Goal: Information Seeking & Learning: Learn about a topic

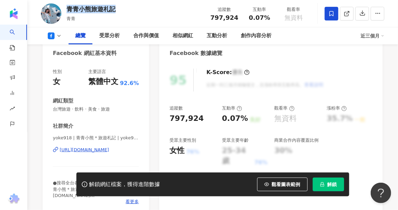
drag, startPoint x: 114, startPoint y: 9, endPoint x: 68, endPoint y: 10, distance: 45.7
click at [68, 10] on div "青青小熊旅遊札記 青青 追蹤數 797,924 互動率 0.07% 觀看率 無資料" at bounding box center [212, 13] width 371 height 27
copy div "青青小熊旅遊札記"
click at [108, 14] on div "青青小熊旅遊札記 青青" at bounding box center [91, 13] width 49 height 17
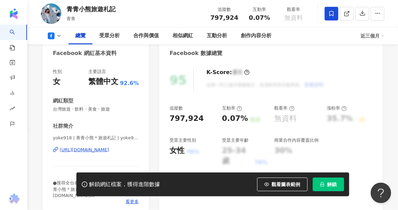
click at [113, 10] on div "青青小熊旅遊札記" at bounding box center [91, 9] width 49 height 9
drag, startPoint x: 115, startPoint y: 10, endPoint x: 66, endPoint y: 10, distance: 48.8
click at [67, 10] on div "青青小熊旅遊札記" at bounding box center [91, 9] width 49 height 9
copy div "青青小熊旅遊札記"
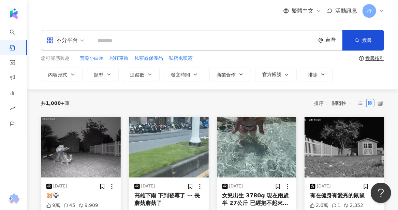
click at [139, 38] on input "search" at bounding box center [203, 40] width 219 height 15
type input "**"
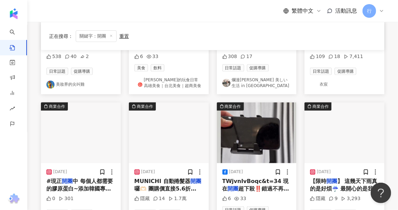
scroll to position [171, 0]
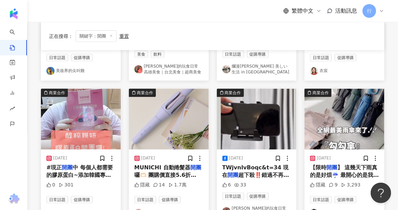
click at [99, 175] on span "中 每個人都需要的膠原蛋白~添加韓國專利七仙莓（七種莓果粹取）不會臭臭的～" at bounding box center [79, 178] width 67 height 29
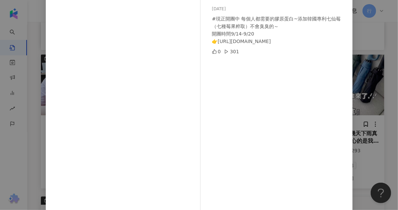
scroll to position [0, 0]
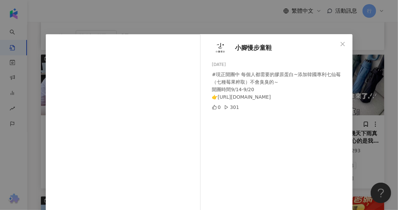
click at [246, 49] on span "小腳慢步童鞋" at bounding box center [253, 48] width 37 height 10
drag, startPoint x: 217, startPoint y: 97, endPoint x: 298, endPoint y: 97, distance: 81.2
click at [298, 97] on div "#現正開團中 每個人都需要的膠原蛋白~添加韓國專利七仙莓（七種莓果粹取）不會臭臭的～ 開團時間9/14-9/20 👉https://minitr.ee/質感好…" at bounding box center [279, 86] width 135 height 30
copy div "ttps://minitr.ee/質感好物開團預購中"
click at [342, 44] on icon "close" at bounding box center [342, 43] width 5 height 5
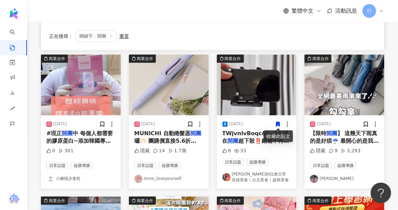
click at [345, 135] on span "】 這幾天下雨真的是好煩☔️ 最開心的是我觀望好久的『勾勾傘』 終於" at bounding box center [344, 141] width 69 height 22
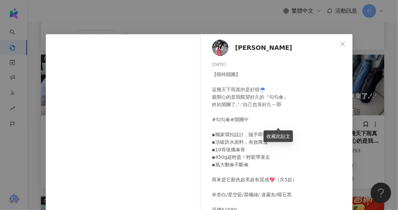
click at [236, 48] on span "宜盈" at bounding box center [263, 48] width 57 height 10
click at [340, 43] on icon "close" at bounding box center [342, 43] width 5 height 5
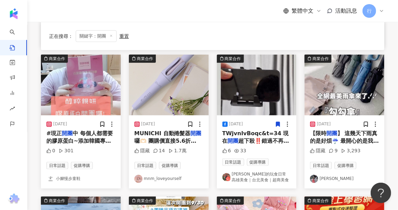
scroll to position [307, 0]
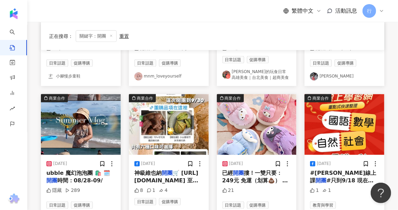
click at [253, 180] on span "摟！一雙只要：249元 免運（划算💩） 需要連結請留言 （拜託你們好好把握" at bounding box center [256, 184] width 68 height 29
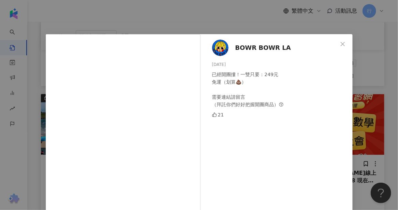
click at [247, 48] on span "BOWR BOWR LA" at bounding box center [263, 48] width 56 height 10
click at [336, 43] on span "Close" at bounding box center [343, 43] width 14 height 5
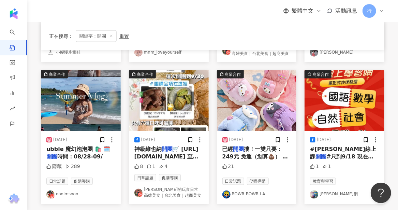
scroll to position [341, 0]
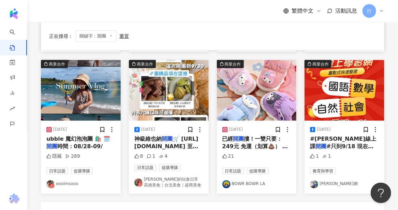
click at [326, 143] on mark "開團" at bounding box center [321, 146] width 11 height 6
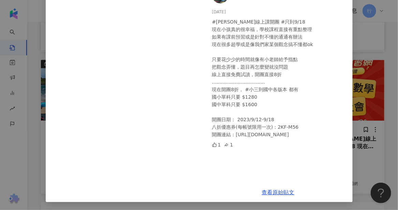
scroll to position [18, 0]
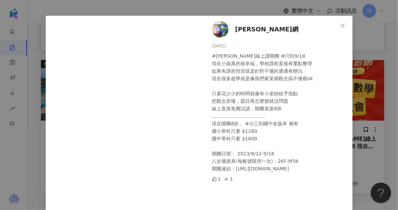
click at [257, 28] on span "姚小鳳育兒網" at bounding box center [266, 30] width 63 height 10
click at [341, 24] on icon "close" at bounding box center [342, 25] width 5 height 5
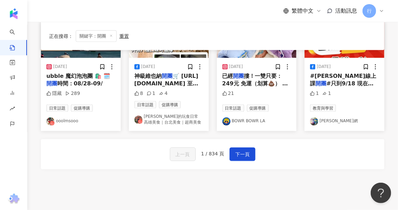
scroll to position [454, 0]
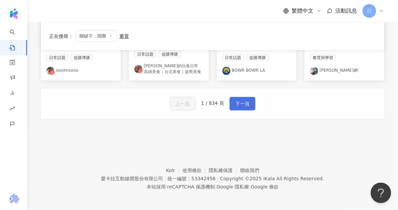
click at [240, 102] on span "下一頁" at bounding box center [242, 104] width 14 height 8
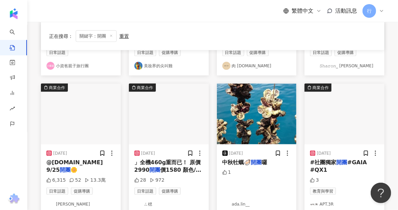
scroll to position [175, 0]
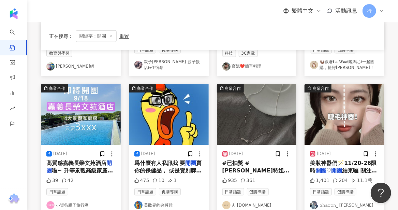
click at [189, 170] on span "賣你的保健品， 或是賣別牌紅藜果膠～ 問我" at bounding box center [168, 171] width 68 height 22
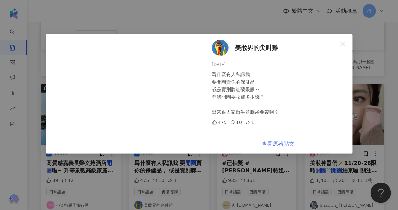
click at [281, 142] on link "查看原始貼文" at bounding box center [278, 144] width 33 height 6
click at [339, 43] on span "Close" at bounding box center [343, 43] width 14 height 5
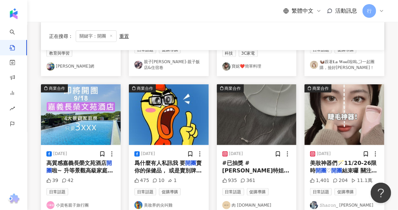
click at [274, 175] on span "#送妳們高顏值奶油泡芙內褲組💖 Sep.8 coming soon 睽違已久的韓國純銀飾品 ＼即將" at bounding box center [256, 193] width 69 height 37
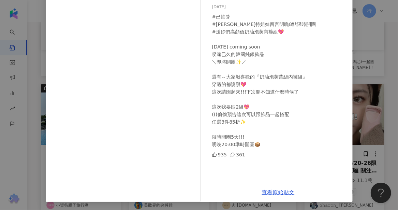
scroll to position [0, 0]
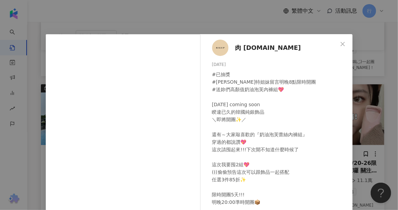
click at [250, 50] on span "肉 Ro.shop" at bounding box center [268, 48] width 66 height 10
click at [340, 43] on icon "close" at bounding box center [342, 43] width 5 height 5
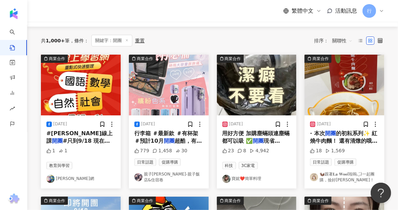
scroll to position [73, 0]
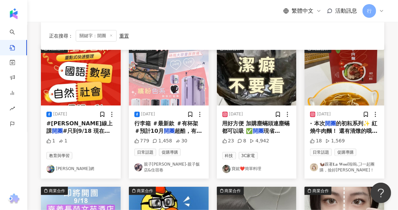
click at [347, 132] on span "的初耘系列✨ 紅燒牛肉麵！ 還有清燉的哦🙃 真的很方便煮～大概五分鐘左右" at bounding box center [344, 134] width 68 height 29
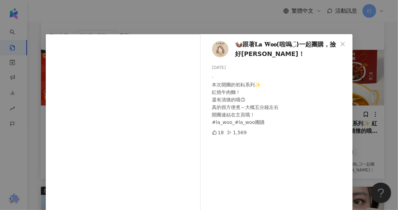
click at [261, 44] on span "🦦跟著𝐋𝐚 𝐖𝐨𝐨(啦嗚◡̈)一起團購，撿好康！" at bounding box center [286, 49] width 102 height 19
click at [340, 44] on icon "close" at bounding box center [342, 43] width 5 height 5
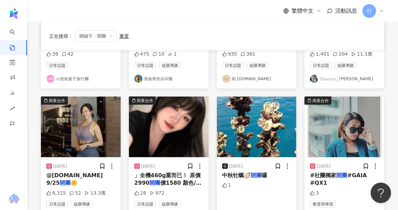
scroll to position [311, 0]
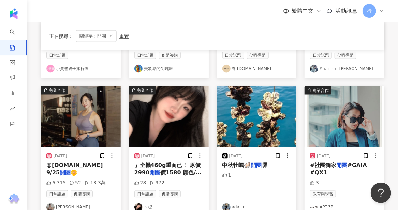
click at [77, 163] on span "@sweetcheeks.love 9/25" at bounding box center [74, 169] width 57 height 14
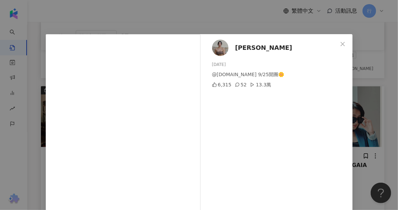
click at [245, 48] on span "Jessica" at bounding box center [263, 48] width 57 height 10
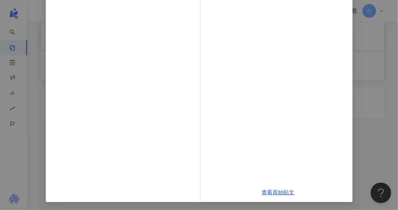
scroll to position [0, 0]
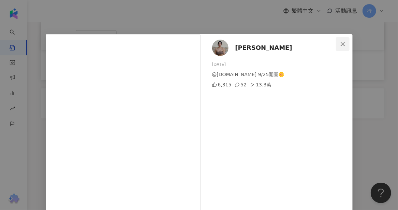
click at [342, 44] on icon "close" at bounding box center [342, 43] width 5 height 5
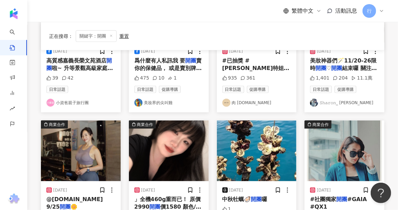
scroll to position [346, 0]
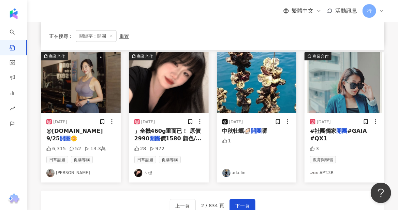
click at [337, 130] on mark "開團" at bounding box center [342, 131] width 11 height 6
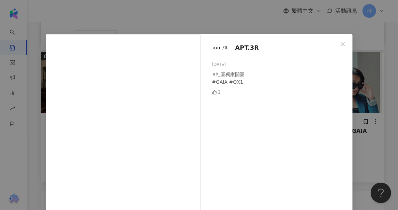
drag, startPoint x: 344, startPoint y: 43, endPoint x: 339, endPoint y: 44, distance: 4.8
click at [344, 43] on span "Close" at bounding box center [343, 43] width 14 height 5
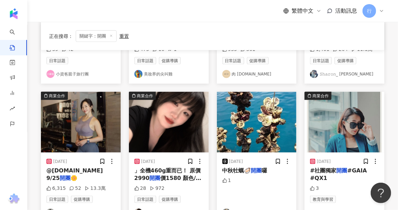
scroll to position [414, 0]
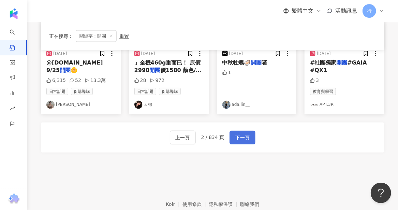
click at [239, 136] on span "下一頁" at bounding box center [242, 138] width 14 height 8
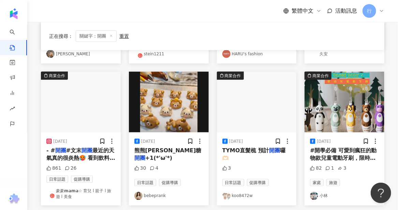
scroll to position [317, 0]
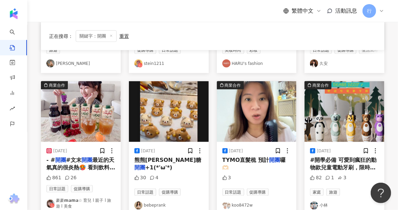
click at [87, 161] on mark "開團" at bounding box center [87, 160] width 11 height 6
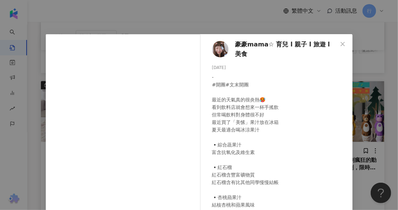
click at [297, 45] on span "豪豪𝗺𝗮𝗺𝗮☆ 育兒 l 親子 l 旅遊 l 美食" at bounding box center [286, 49] width 102 height 19
drag, startPoint x: 342, startPoint y: 43, endPoint x: 271, endPoint y: 76, distance: 78.0
click at [341, 43] on icon "close" at bounding box center [342, 43] width 5 height 5
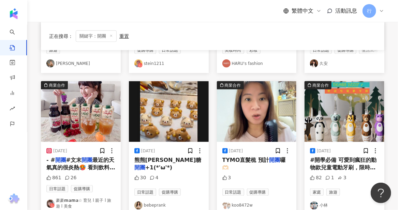
click at [145, 164] on mark "開團" at bounding box center [139, 167] width 11 height 6
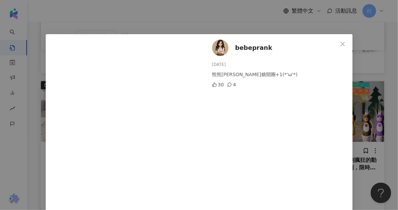
click at [242, 49] on span "bebeprank" at bounding box center [253, 48] width 37 height 10
click at [340, 43] on icon "close" at bounding box center [342, 43] width 5 height 5
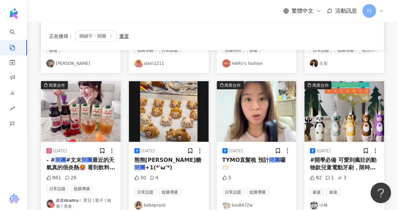
click at [262, 162] on span "TYMO直髮梳 預計" at bounding box center [245, 160] width 47 height 6
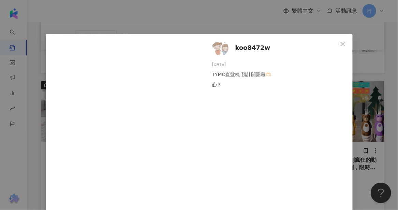
click at [243, 49] on span "koo8472w" at bounding box center [252, 48] width 35 height 10
click at [340, 42] on icon "close" at bounding box center [342, 43] width 5 height 5
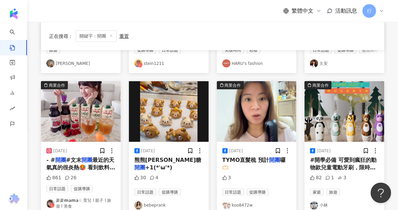
click at [332, 169] on span "#開學必備 可愛到瘋狂的動物款兒童電動牙刷，限時團購" at bounding box center [343, 168] width 67 height 22
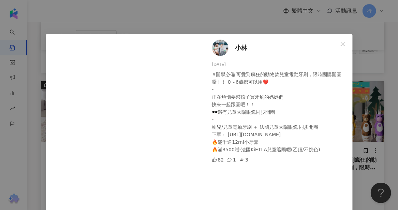
scroll to position [21, 0]
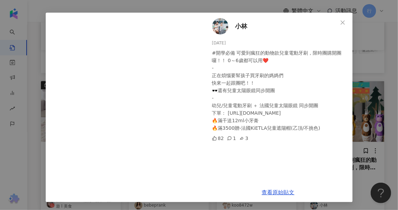
click at [242, 25] on span "小林" at bounding box center [241, 26] width 12 height 10
drag, startPoint x: 339, startPoint y: 21, endPoint x: 332, endPoint y: 33, distance: 13.6
click at [340, 20] on icon "close" at bounding box center [342, 22] width 5 height 5
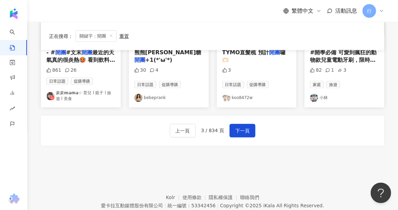
scroll to position [453, 0]
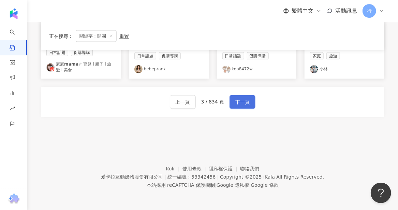
click at [237, 103] on span "下一頁" at bounding box center [242, 102] width 14 height 8
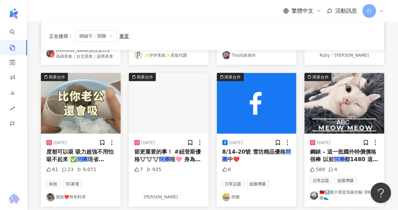
scroll to position [315, 0]
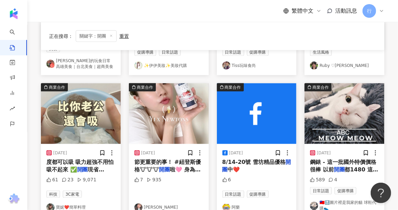
click at [190, 169] on span "啦🩷 身為優格愛好者 終於吃到讓" at bounding box center [167, 173] width 66 height 14
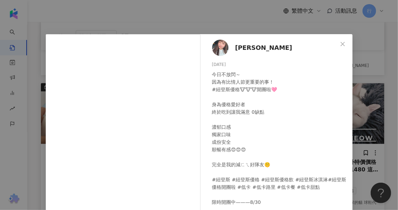
click at [235, 47] on span "Yi" at bounding box center [263, 48] width 57 height 10
drag, startPoint x: 340, startPoint y: 43, endPoint x: 319, endPoint y: 37, distance: 21.5
click at [341, 43] on icon "close" at bounding box center [343, 44] width 4 height 4
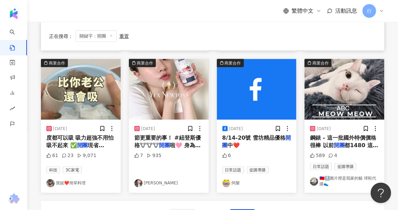
scroll to position [349, 0]
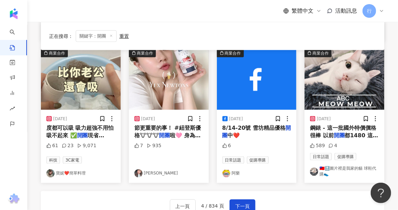
click at [93, 126] on span "度都可以吸 吸力超強不用怕吸不起來 ✅" at bounding box center [80, 132] width 68 height 14
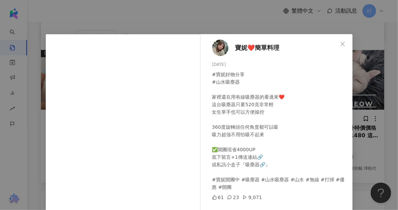
click at [264, 46] on span "寶妮❤️簡單料理" at bounding box center [257, 48] width 44 height 10
click at [343, 42] on icon "close" at bounding box center [342, 43] width 5 height 5
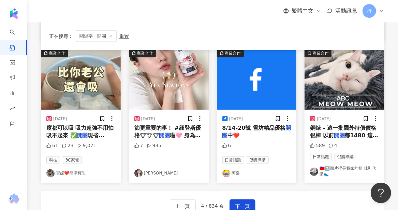
click at [314, 134] on span "鋼錶 - 這一批國外特價價格很棒 以前" at bounding box center [343, 132] width 66 height 14
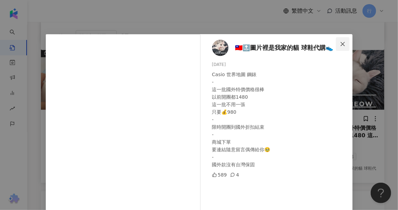
click at [341, 44] on icon "close" at bounding box center [343, 44] width 4 height 4
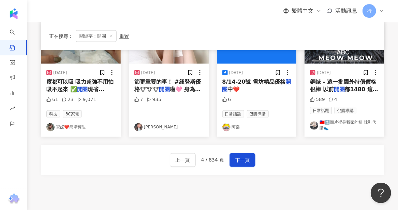
scroll to position [417, 0]
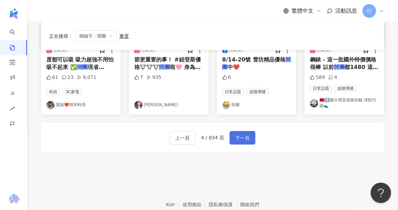
click at [238, 132] on button "下一頁" at bounding box center [243, 138] width 26 height 14
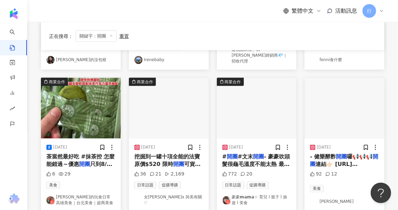
scroll to position [359, 0]
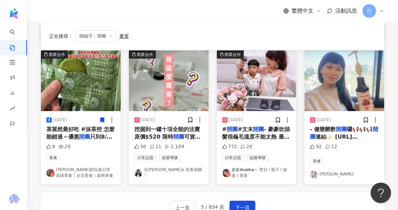
click at [59, 129] on span "茶當然最好吃 #抹茶控 怎麼能錯過～優惠" at bounding box center [80, 133] width 69 height 14
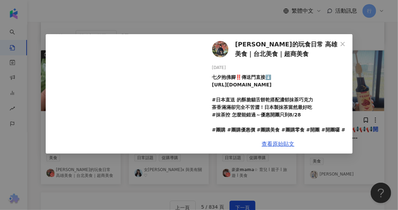
click at [267, 44] on span "[PERSON_NAME]的玩食日常 高雄美食｜台北美食｜超商美食" at bounding box center [286, 49] width 102 height 19
click at [342, 44] on icon "close" at bounding box center [343, 44] width 4 height 4
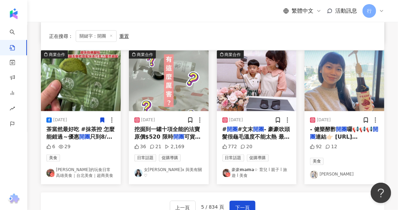
click at [91, 192] on div "上一頁 5 / 834 頁 下一頁" at bounding box center [213, 207] width 344 height 30
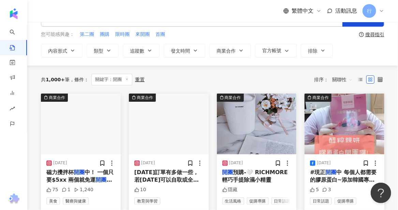
scroll to position [34, 0]
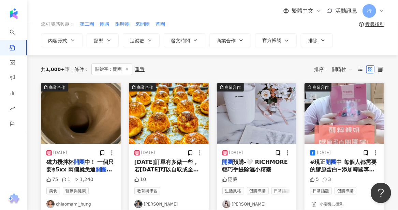
click at [336, 168] on span "中 每個人都需要的膠原蛋白~添加韓國專利七仙莓（七種莓果粹取）不會臭臭的～" at bounding box center [343, 173] width 67 height 29
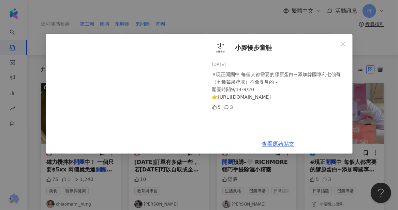
click at [341, 43] on icon "close" at bounding box center [342, 43] width 5 height 5
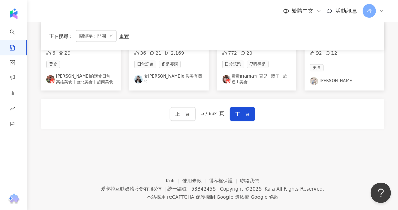
scroll to position [461, 0]
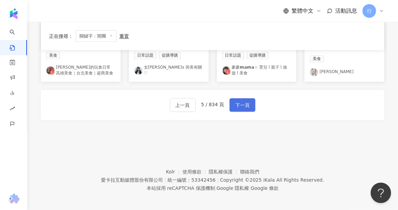
click at [237, 102] on span "下一頁" at bounding box center [242, 105] width 14 height 8
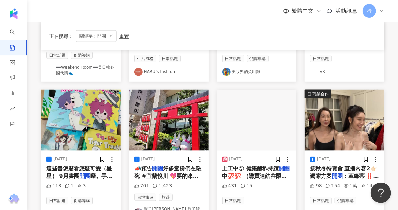
scroll to position [380, 0]
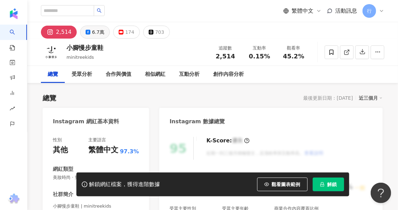
click at [93, 33] on div "6.7萬" at bounding box center [98, 32] width 12 height 10
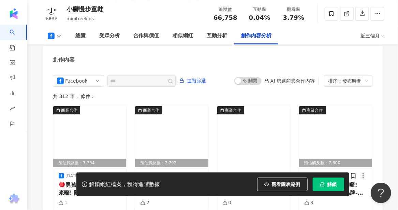
scroll to position [1911, 0]
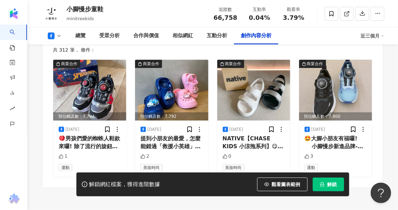
click at [57, 35] on icon at bounding box center [58, 35] width 5 height 5
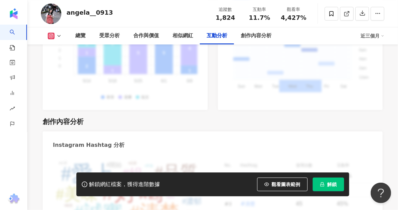
scroll to position [1737, 0]
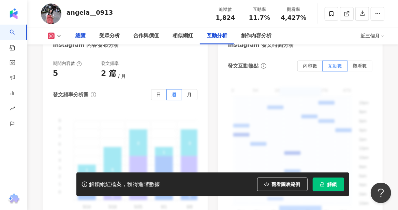
click at [76, 39] on div "總覽" at bounding box center [80, 36] width 10 height 8
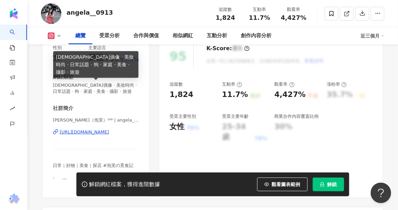
scroll to position [110, 0]
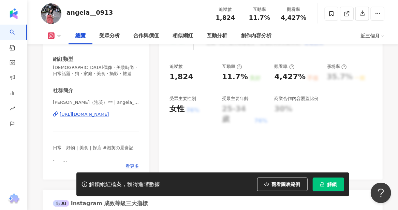
click at [109, 115] on div "https://www.instagram.com/angela__0913/" at bounding box center [84, 114] width 49 height 6
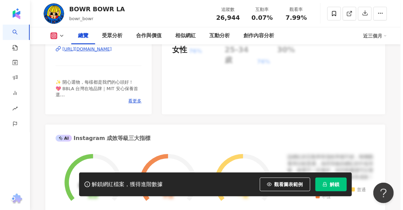
scroll to position [171, 0]
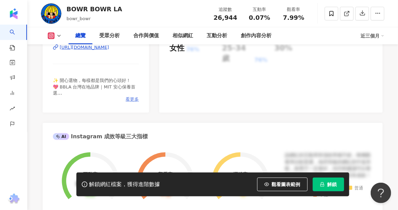
click at [131, 99] on span "看更多" at bounding box center [132, 99] width 13 height 6
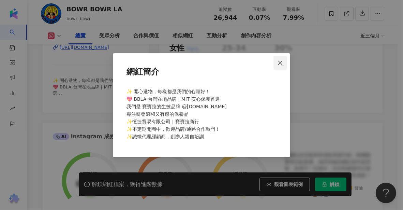
click at [283, 62] on span "Close" at bounding box center [281, 62] width 14 height 5
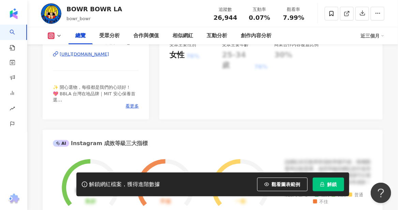
scroll to position [169, 0]
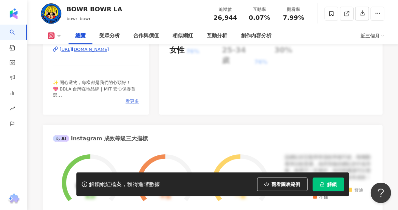
click at [133, 103] on span "看更多" at bounding box center [132, 101] width 13 height 6
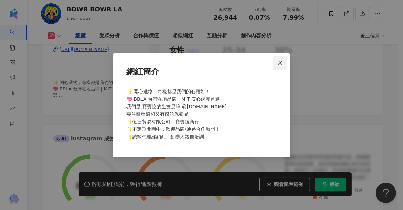
click at [280, 62] on icon "close" at bounding box center [280, 63] width 4 height 4
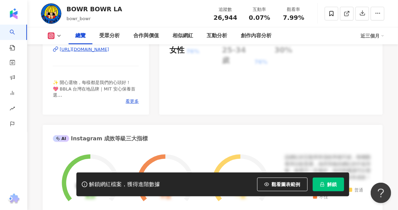
click at [103, 52] on div "https://www.instagram.com/bowr_bowr/" at bounding box center [84, 49] width 49 height 6
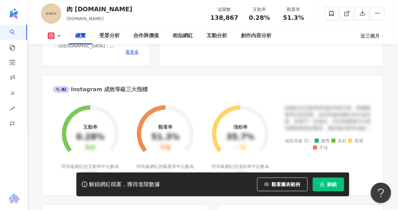
scroll to position [98, 0]
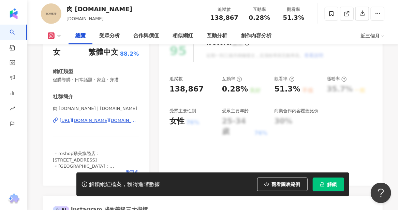
click at [86, 119] on div "[URL][DOMAIN_NAME][DOMAIN_NAME]" at bounding box center [99, 120] width 79 height 6
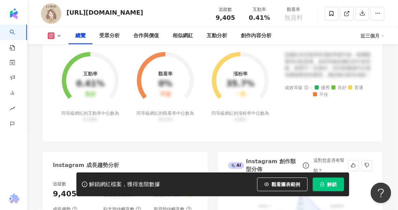
scroll to position [66, 0]
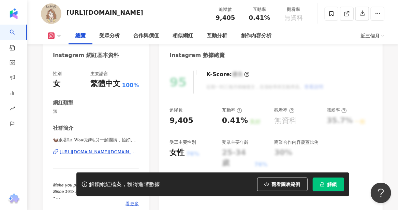
click at [119, 152] on div "https://www.instagram.com/la_woo.co/" at bounding box center [99, 152] width 79 height 6
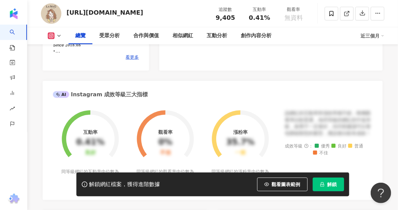
scroll to position [203, 0]
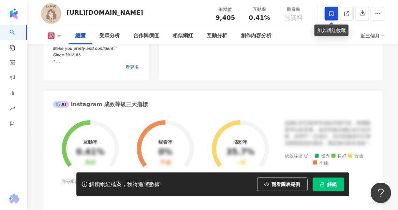
click at [334, 15] on icon at bounding box center [332, 14] width 6 height 6
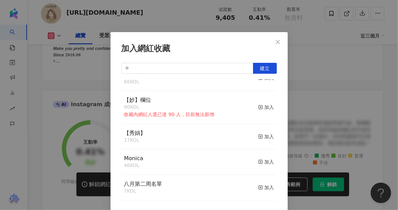
scroll to position [4, 0]
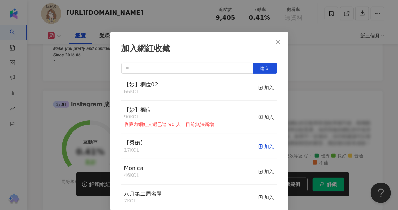
click at [263, 150] on div "加入" at bounding box center [266, 147] width 16 height 8
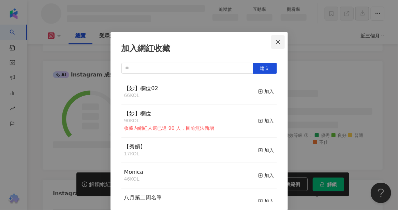
scroll to position [203, 0]
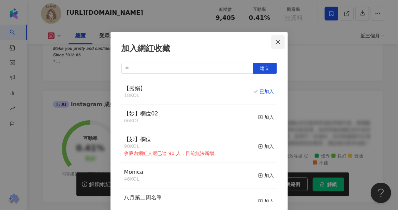
click at [276, 40] on icon "close" at bounding box center [277, 41] width 5 height 5
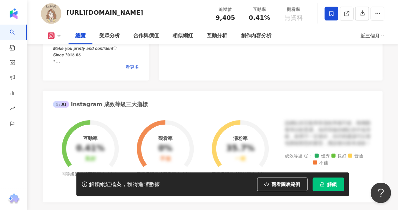
scroll to position [0, 0]
drag, startPoint x: 66, startPoint y: 14, endPoint x: 89, endPoint y: 16, distance: 22.9
click at [89, 16] on div "la_woo.co 追蹤數 9,405 互動率 0.41% 觀看率 無資料" at bounding box center [212, 13] width 371 height 27
copy div "la_woo"
click at [224, 71] on div "95 K-Score : 優良 近期一到三個月積極發文，且漲粉率與互動率高。 查看說明 追蹤數 9,405 互動率 0.41% 良好 觀看率 無資料 漲粉率 …" at bounding box center [270, 3] width 223 height 153
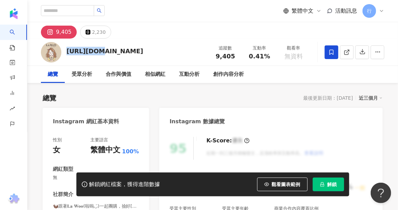
drag, startPoint x: 69, startPoint y: 58, endPoint x: 100, endPoint y: 58, distance: 31.0
click at [100, 58] on div "la_woo.co 追蹤數 9,405 互動率 0.41% 觀看率 無資料" at bounding box center [212, 52] width 371 height 27
copy div "la_woo.co"
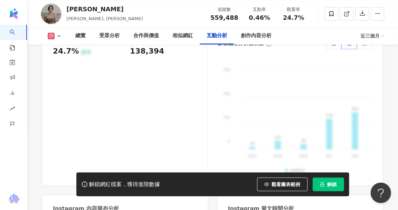
scroll to position [1570, 0]
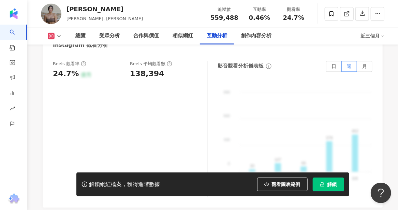
click at [56, 37] on icon at bounding box center [58, 35] width 5 height 5
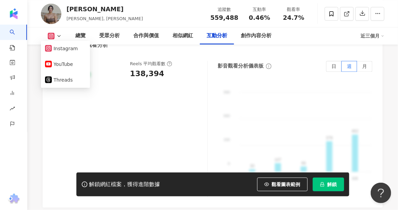
click at [56, 37] on icon at bounding box center [58, 35] width 5 height 5
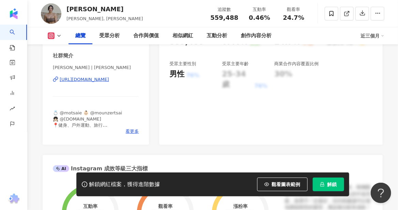
scroll to position [68, 0]
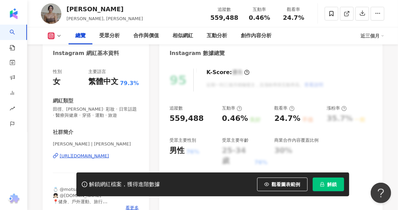
click at [83, 155] on div "[URL][DOMAIN_NAME]" at bounding box center [84, 156] width 49 height 6
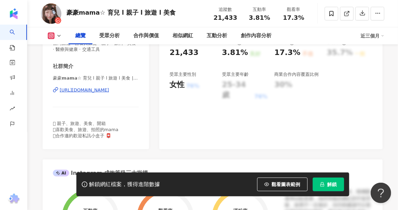
scroll to position [136, 0]
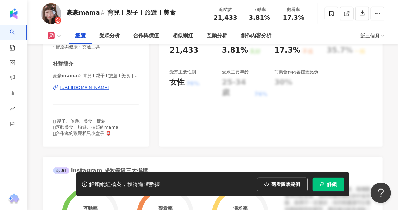
click at [109, 89] on div "[URL][DOMAIN_NAME]" at bounding box center [84, 88] width 49 height 6
click at [332, 16] on icon at bounding box center [332, 14] width 6 height 6
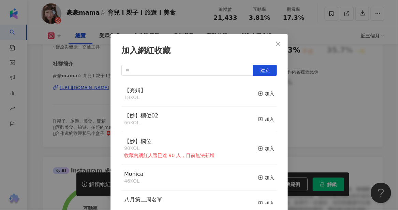
scroll to position [2, 0]
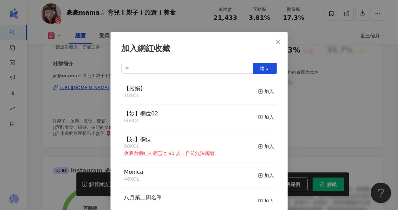
click at [250, 94] on div "【秀娟】 18 KOL 加入" at bounding box center [199, 92] width 156 height 26
click at [258, 92] on icon "button" at bounding box center [260, 91] width 5 height 5
click at [283, 42] on div "加入網紅收藏 建立 【秀娟】 19 KOL 已加入 【妙】欄位02 66 KOL 加入 【妙】欄位 90 KOL 收藏內網紅人選已達 90 人，目前無法新增 …" at bounding box center [199, 121] width 177 height 178
click at [278, 39] on button "Close" at bounding box center [278, 42] width 14 height 14
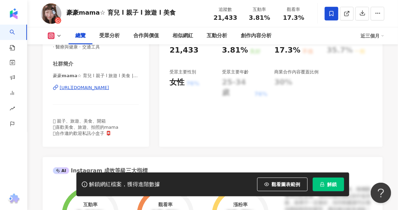
scroll to position [0, 0]
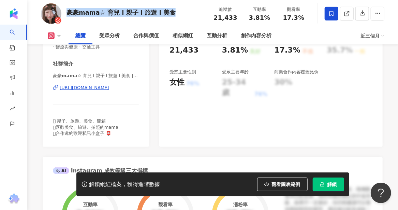
drag, startPoint x: 68, startPoint y: 12, endPoint x: 168, endPoint y: 12, distance: 100.0
click at [168, 12] on div "豪豪𝗺𝗮𝗺𝗮☆ 育兒 l 親子 l 旅遊 l 美食 追蹤數 21,433 互動率 3.81% 觀看率 17.3%" at bounding box center [212, 13] width 371 height 27
copy div "豪豪𝗺𝗮𝗺𝗮☆ 育兒 l 親子 l 旅遊 l 美食"
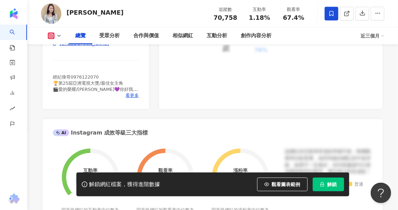
scroll to position [171, 0]
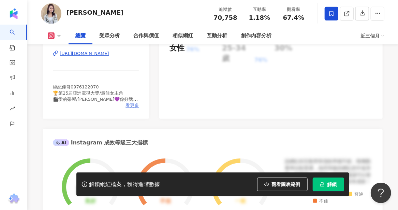
click at [132, 107] on span "看更多" at bounding box center [132, 105] width 13 height 6
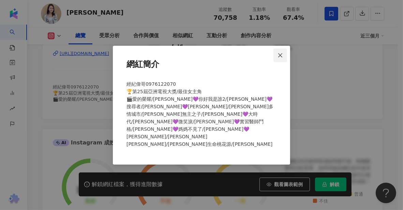
click at [282, 58] on icon "close" at bounding box center [280, 55] width 5 height 5
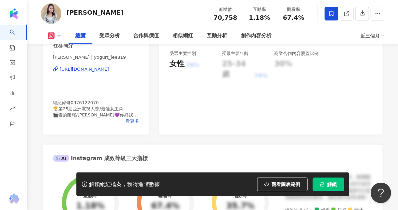
scroll to position [140, 0]
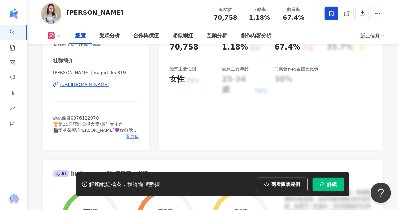
click at [136, 138] on span "看更多" at bounding box center [132, 136] width 13 height 6
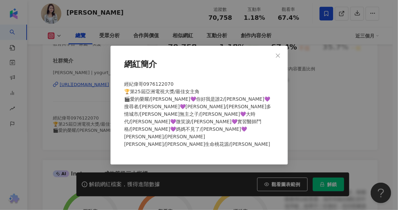
click at [141, 142] on div "經紀偉哥0976122070 🏆第25屆亞洲電視大獎/最佳女主角 🎬愛的榮耀/[PERSON_NAME]💜你好我是誰2/[PERSON_NAME]💜搜尋者/[…" at bounding box center [199, 116] width 156 height 79
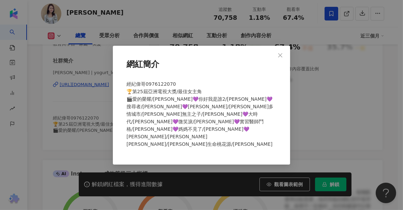
drag, startPoint x: 279, startPoint y: 67, endPoint x: 279, endPoint y: 62, distance: 4.8
click at [280, 58] on icon "close" at bounding box center [280, 55] width 5 height 5
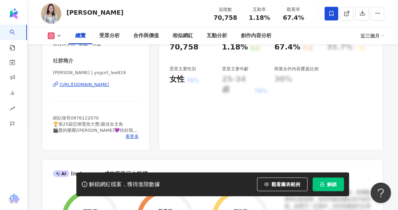
click at [49, 34] on rect at bounding box center [51, 35] width 5 height 5
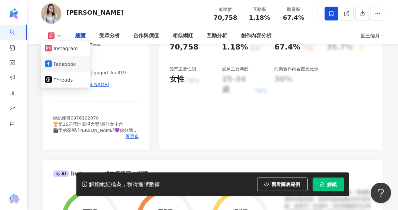
click at [58, 66] on button "Facebook" at bounding box center [65, 64] width 41 height 10
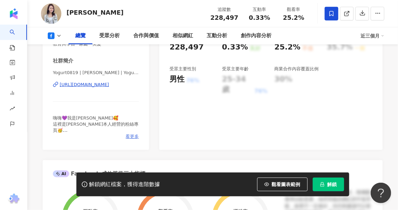
click at [130, 139] on span "看更多" at bounding box center [132, 136] width 13 height 6
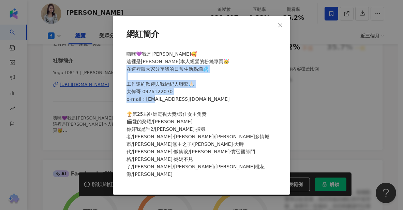
drag, startPoint x: 130, startPoint y: 94, endPoint x: 150, endPoint y: 127, distance: 38.7
click at [150, 127] on span "嗨嗨💜我是[PERSON_NAME]🥰 這裡是[PERSON_NAME]本人經營的粉絲專頁🥳 在這裡跟大家分享我的日常生活點滴💦 工作邀約歡迎與我經紀人聯繫🙏…" at bounding box center [198, 114] width 143 height 126
click at [281, 32] on button "Close" at bounding box center [281, 25] width 14 height 14
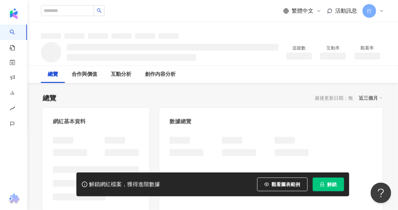
click at [221, 102] on div "總覽 最後更新日期：無 近三個月" at bounding box center [213, 98] width 340 height 10
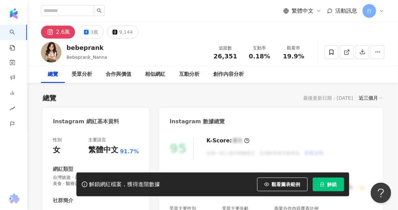
click at [221, 102] on div "總覽 最後更新日期：[DATE] 近三個月" at bounding box center [213, 98] width 340 height 10
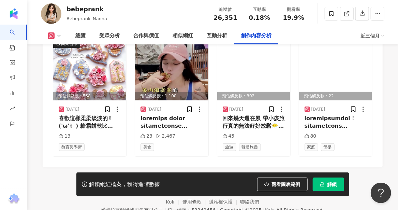
scroll to position [2112, 0]
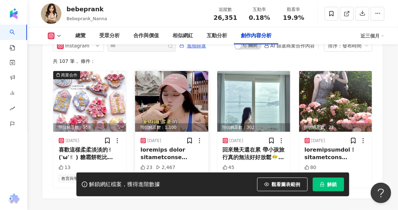
click at [187, 122] on img at bounding box center [171, 101] width 73 height 61
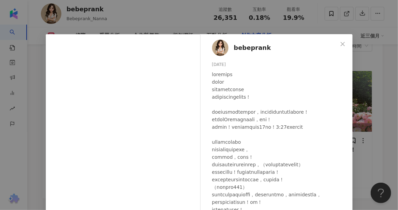
click at [242, 100] on div at bounding box center [279, 210] width 135 height 278
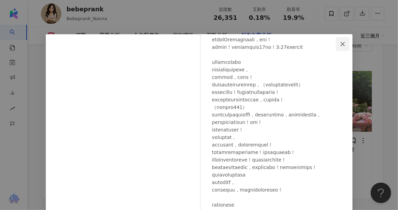
click at [344, 44] on span "Close" at bounding box center [343, 43] width 14 height 5
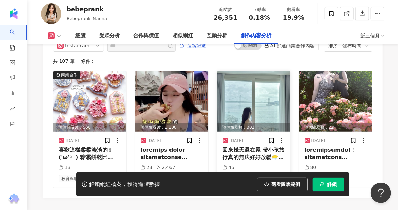
click at [251, 160] on div "回來幾天還在累 帶小孩旅行真的無法好好放鬆😶‍🌫️ 先簡單發幾張🙃 - 目前心目中適合親子旅行的地點 排名是沖繩—泰國—日本[GEOGRAPHIC_DATA]…" at bounding box center [254, 153] width 62 height 15
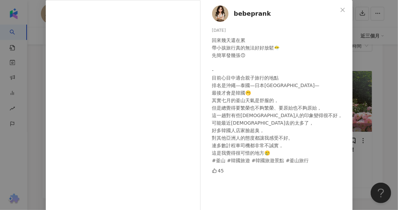
scroll to position [68, 0]
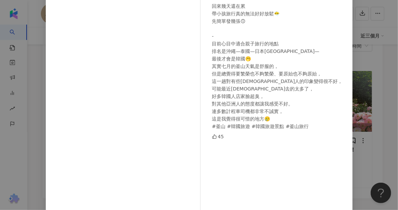
click at [383, 77] on div "bebeprank [DATE] 回來幾天還在累 帶小孩旅行真的無法好好放鬆😶‍🌫️ 先簡單發幾張🙃 - 目前心目中適合親子旅行的地點 排名是沖繩—泰國—日本…" at bounding box center [199, 105] width 398 height 210
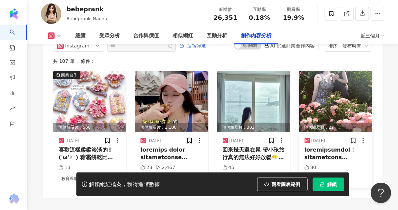
click at [349, 157] on div at bounding box center [336, 153] width 62 height 15
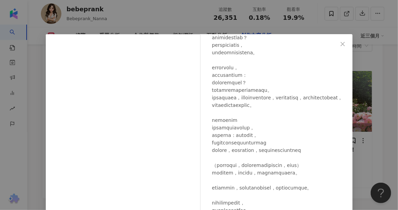
scroll to position [109, 0]
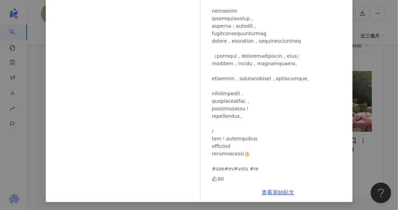
click at [379, 52] on div "bebeprank 2025/6/24 80 查看原始貼文" at bounding box center [199, 105] width 398 height 210
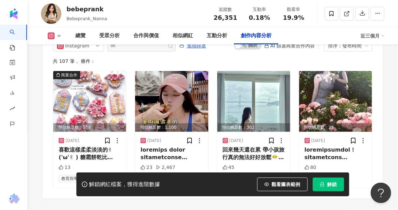
scroll to position [2180, 0]
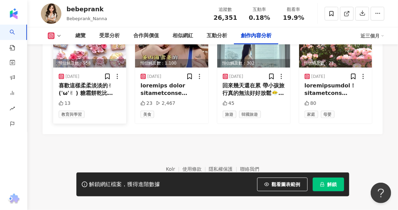
click at [88, 91] on div "喜歡這樣柔柔淡淡的✌︎('ω'✌︎ ) 糖霜餅乾比馬林糖還要耗時費工 所以請大家不要再隨便用低價打壞行情了 #糖霜餅乾課程 #糖霜餅乾創業班 #中國風糖霜餅乾…" at bounding box center [90, 89] width 62 height 15
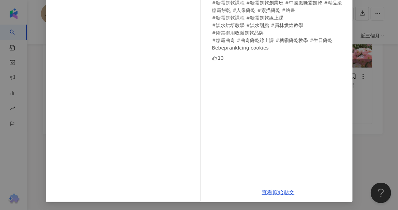
scroll to position [0, 0]
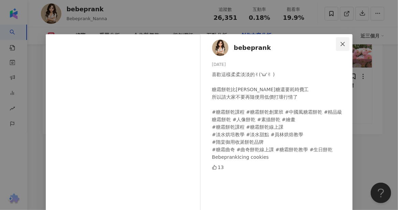
click at [339, 39] on button "Close" at bounding box center [343, 44] width 14 height 14
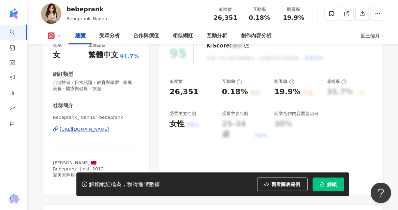
scroll to position [136, 0]
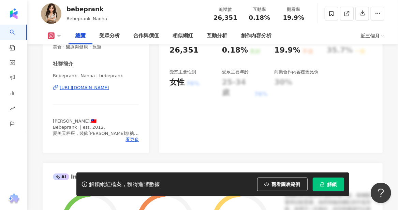
click at [98, 86] on div "https://www.instagram.com/bebeprank/" at bounding box center [84, 88] width 49 height 6
click at [60, 36] on icon at bounding box center [58, 35] width 5 height 5
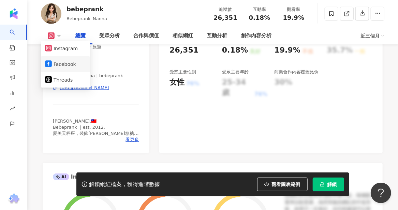
click at [58, 61] on button "Facebook" at bounding box center [65, 64] width 41 height 10
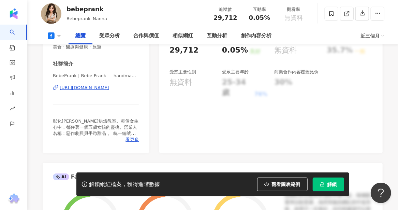
click at [69, 86] on div "https://www.facebook.com/249037338542742" at bounding box center [84, 88] width 49 height 6
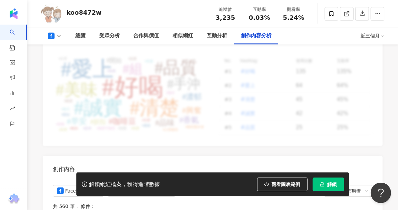
scroll to position [1669, 0]
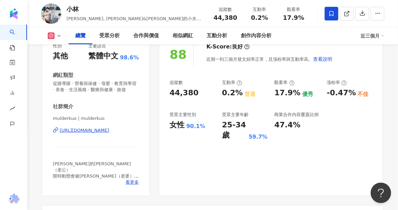
scroll to position [205, 0]
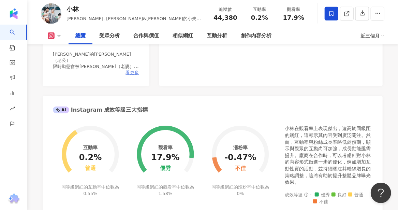
click at [136, 76] on span "看更多" at bounding box center [132, 73] width 13 height 6
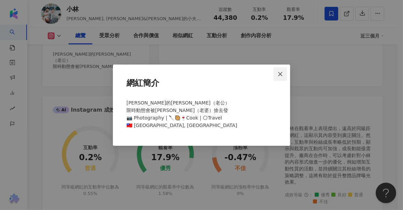
click at [281, 75] on icon "close" at bounding box center [280, 73] width 5 height 5
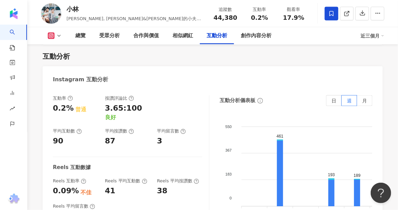
scroll to position [1706, 0]
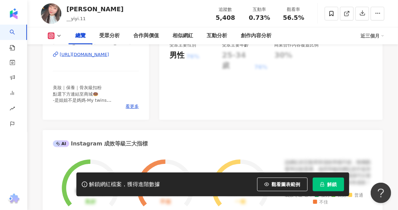
scroll to position [171, 0]
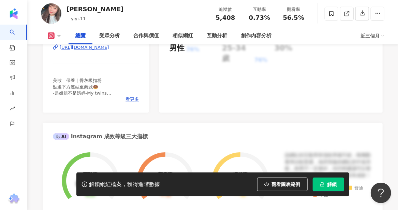
click at [102, 48] on div "https://www.instagram.com/yiyihi.11/" at bounding box center [84, 47] width 49 height 6
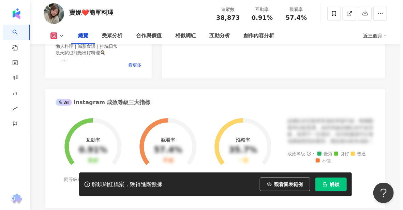
scroll to position [171, 0]
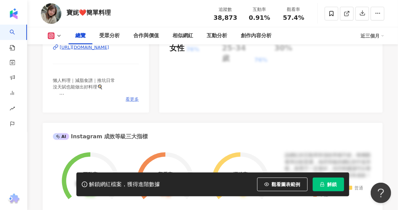
click at [135, 100] on span "看更多" at bounding box center [132, 99] width 13 height 6
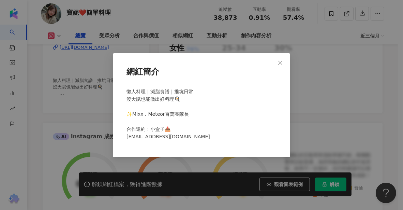
click at [378, 97] on div "網紅簡介 懶人料理｜減脂食譜｜推坑日常 沒天賦也能做出好料理🍳 ⠀⠀ ✨Mixx．Meteor百萬團隊長 ⠀⠀ 合作邀約：小盒子📥 [EMAIL_ADDRES…" at bounding box center [201, 105] width 403 height 210
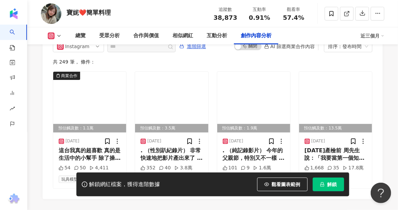
scroll to position [2115, 0]
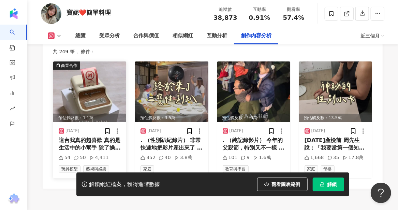
click at [102, 110] on img at bounding box center [89, 91] width 73 height 61
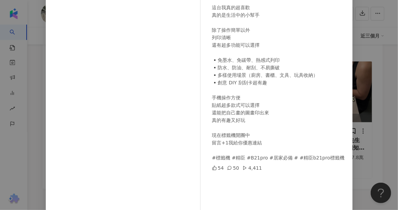
scroll to position [68, 0]
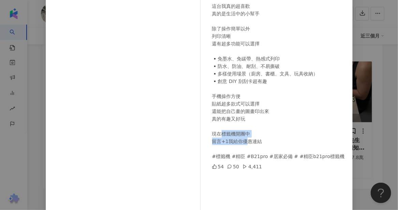
drag, startPoint x: 218, startPoint y: 133, endPoint x: 244, endPoint y: 139, distance: 26.6
click at [244, 139] on div "這台我真的超喜歡 真的是生活中的小幫手 除了操作簡單以外 列印清晰 還有超多功能可以選擇 ▪️免墨水、免碳帶、熱感式列印 ▪️防水、防油、耐刮、不易撕破 ▪️…" at bounding box center [279, 81] width 135 height 158
click at [358, 53] on div "寶妮❤️簡單料理 2025/8/12 這台我真的超喜歡 真的是生活中的小幫手 除了操作簡單以外 列印清晰 還有超多功能可以選擇 ▪️免墨水、免碳帶、熱感式列印…" at bounding box center [199, 105] width 398 height 210
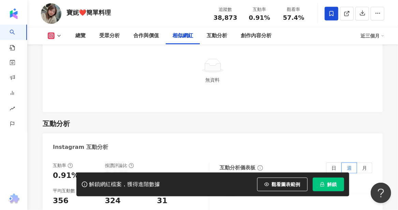
scroll to position [1194, 0]
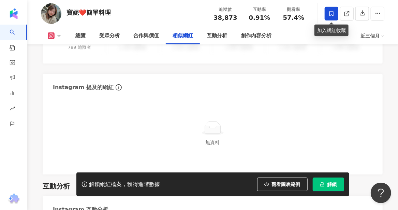
click at [329, 11] on icon at bounding box center [332, 14] width 6 height 6
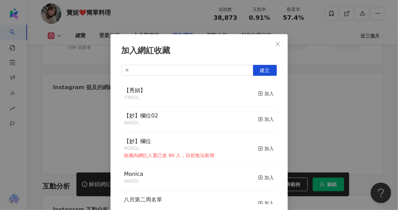
scroll to position [2, 0]
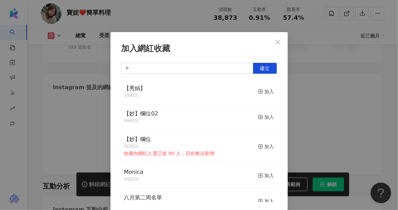
click at [162, 92] on div "【秀娟】 19 KOL 加入" at bounding box center [199, 92] width 156 height 26
click at [263, 92] on div "加入" at bounding box center [266, 92] width 16 height 8
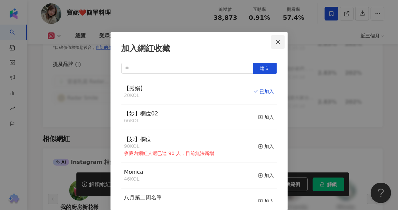
scroll to position [1187, 0]
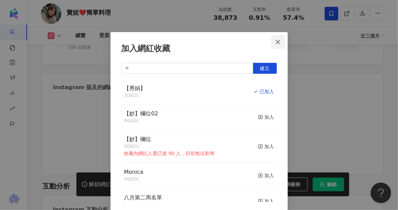
click at [279, 43] on span "Close" at bounding box center [278, 41] width 14 height 5
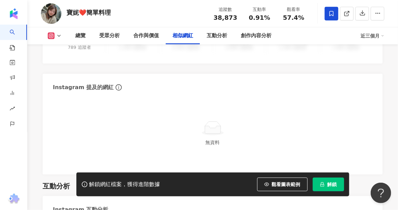
drag, startPoint x: 69, startPoint y: 13, endPoint x: 106, endPoint y: 13, distance: 37.5
click at [106, 13] on div "加入網紅收藏 建立 【秀娟】 20 KOL 已加入 【妙】欄位02 66 KOL 加入 【妙】欄位 90 KOL 收藏內網紅人選已達 90 人，目前無法新增 …" at bounding box center [199, 105] width 398 height 210
click at [111, 13] on div "加入網紅收藏 建立 【秀娟】 20 KOL 已加入 【妙】欄位02 66 KOL 加入 【妙】欄位 90 KOL 收藏內網紅人選已達 90 人，目前無法新增 …" at bounding box center [199, 105] width 398 height 210
drag, startPoint x: 116, startPoint y: 12, endPoint x: 83, endPoint y: 13, distance: 32.8
click at [83, 13] on div "加入網紅收藏 建立 【秀娟】 20 KOL 已加入 【妙】欄位02 66 KOL 加入 【妙】欄位 90 KOL 收藏內網紅人選已達 90 人，目前無法新增 …" at bounding box center [199, 105] width 398 height 210
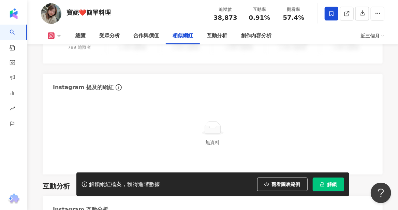
drag, startPoint x: 66, startPoint y: 11, endPoint x: 130, endPoint y: 18, distance: 64.5
click at [130, 18] on div "加入網紅收藏 建立 【秀娟】 20 KOL 已加入 【妙】欄位02 66 KOL 加入 【妙】欄位 90 KOL 收藏內網紅人選已達 90 人，目前無法新增 …" at bounding box center [199, 105] width 398 height 210
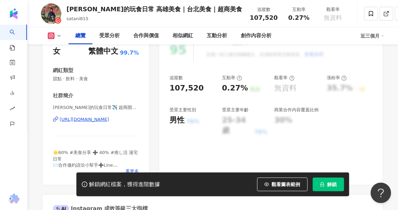
scroll to position [136, 0]
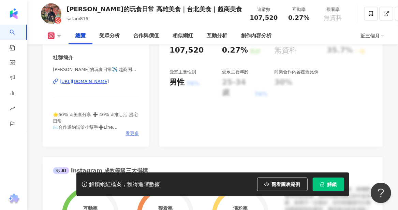
click at [133, 132] on span "看更多" at bounding box center [132, 133] width 13 height 6
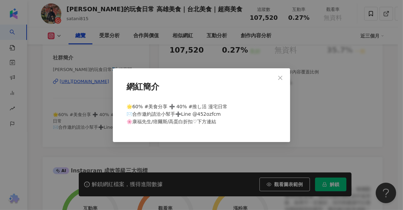
click at [183, 143] on div "網紅簡介 🌟60% #美食分享 ➕ 40% #推し活 漫宅日常 ✉️合作邀約請洽小幫手➕Line @452ozfcm 🌸康福先生/痞爾斯/高蛋白折扣♡下方連結" at bounding box center [201, 105] width 403 height 210
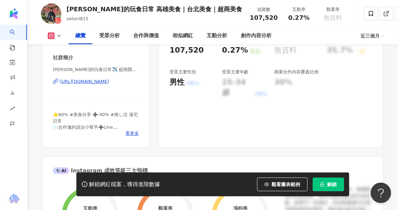
click at [88, 83] on div "[URL][DOMAIN_NAME]" at bounding box center [84, 81] width 49 height 6
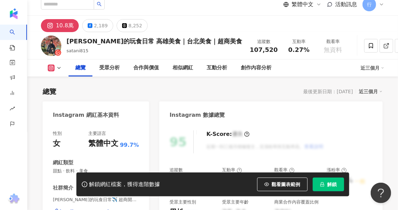
scroll to position [0, 0]
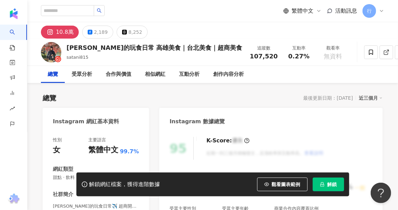
click at [136, 100] on div "總覽 最後更新日期：2025/8/13 近三個月" at bounding box center [213, 98] width 340 height 10
drag, startPoint x: 68, startPoint y: 48, endPoint x: 77, endPoint y: 48, distance: 8.5
click at [77, 48] on div "[PERSON_NAME]的玩食日常 高雄美食｜台北美食｜超商美食" at bounding box center [155, 47] width 176 height 9
copy div "塔妮"
click at [69, 50] on div "[PERSON_NAME]的玩食日常 高雄美食｜台北美食｜超商美食" at bounding box center [155, 47] width 176 height 9
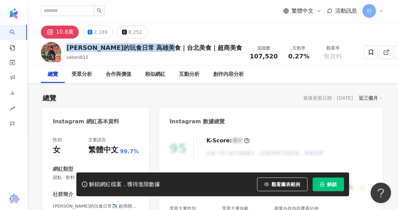
drag, startPoint x: 69, startPoint y: 47, endPoint x: 198, endPoint y: 45, distance: 129.7
click at [198, 45] on div "塔妮的玩食日常 高雄美食｜台北美食｜超商美食 satani815 追蹤數 107,520 互動率 0.27% 觀看率 無資料" at bounding box center [212, 52] width 371 height 27
copy div "[PERSON_NAME]的玩食日常 高雄美食｜台北美食｜超商美食"
